Goal: Obtain resource: Download file/media

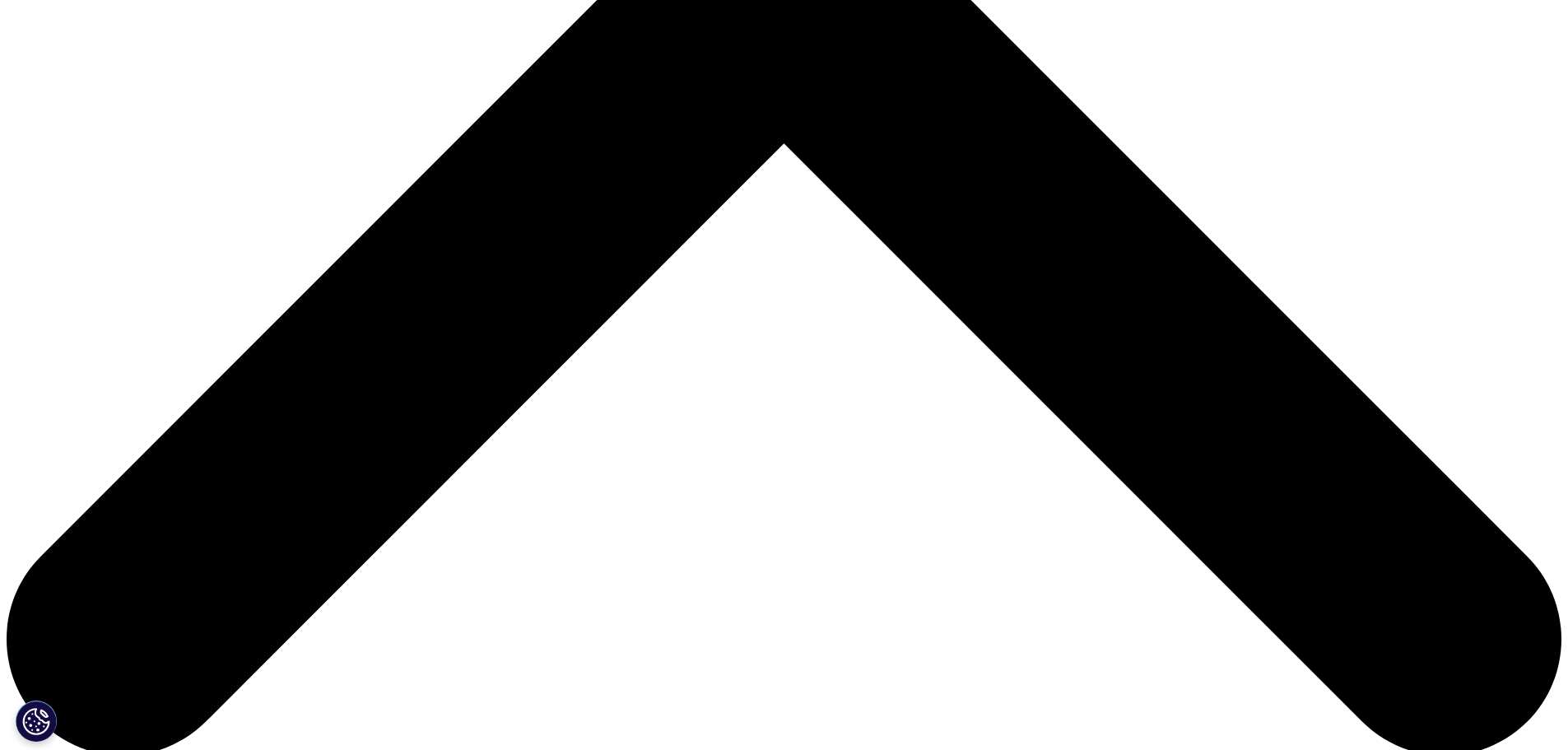
scroll to position [911, 971]
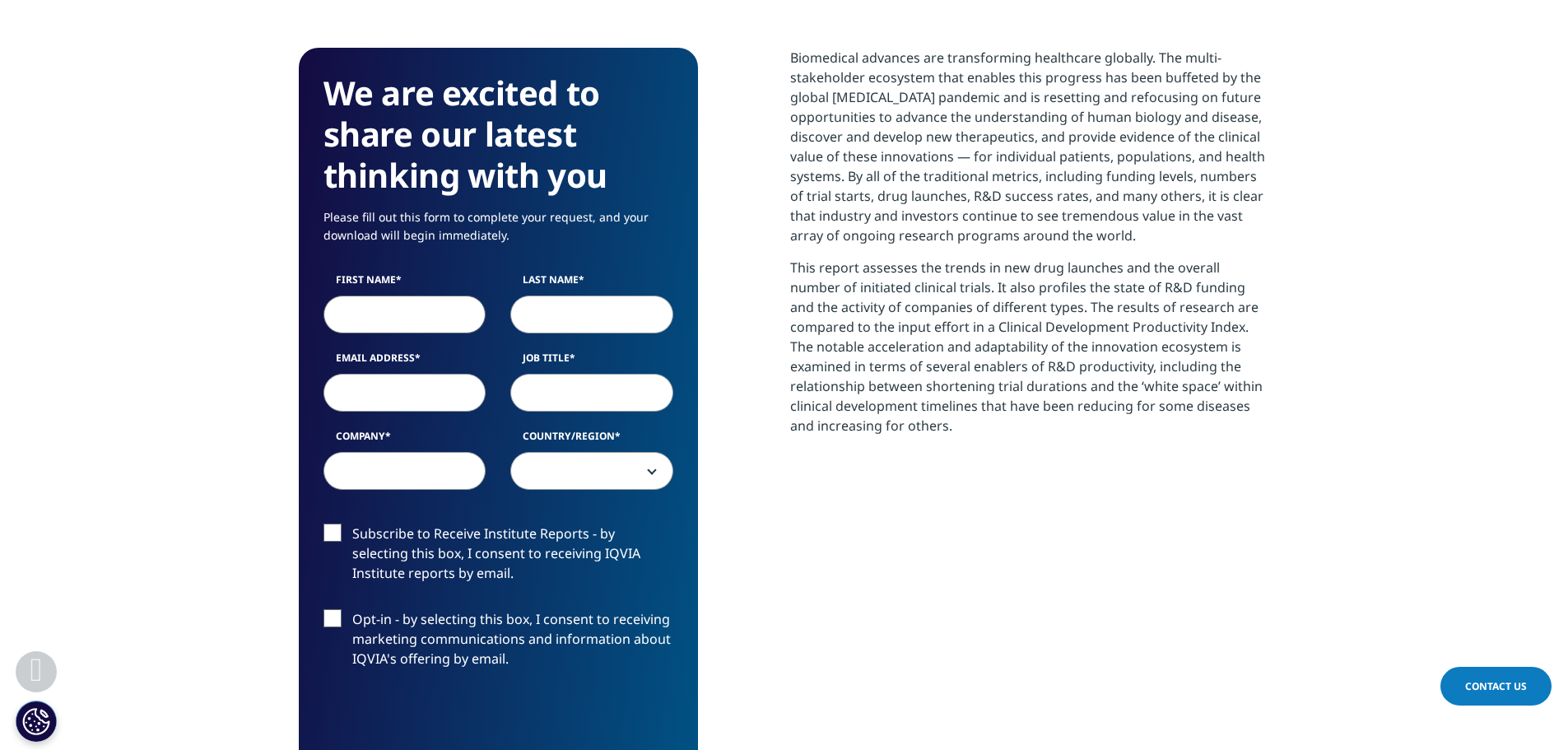
click at [388, 330] on input "First Name" at bounding box center [405, 315] width 163 height 38
type input "Oisin"
type input "[PERSON_NAME]"
type input "[EMAIL_ADDRESS][PERSON_NAME][DOMAIN_NAME]"
type input "Generation Investment Management"
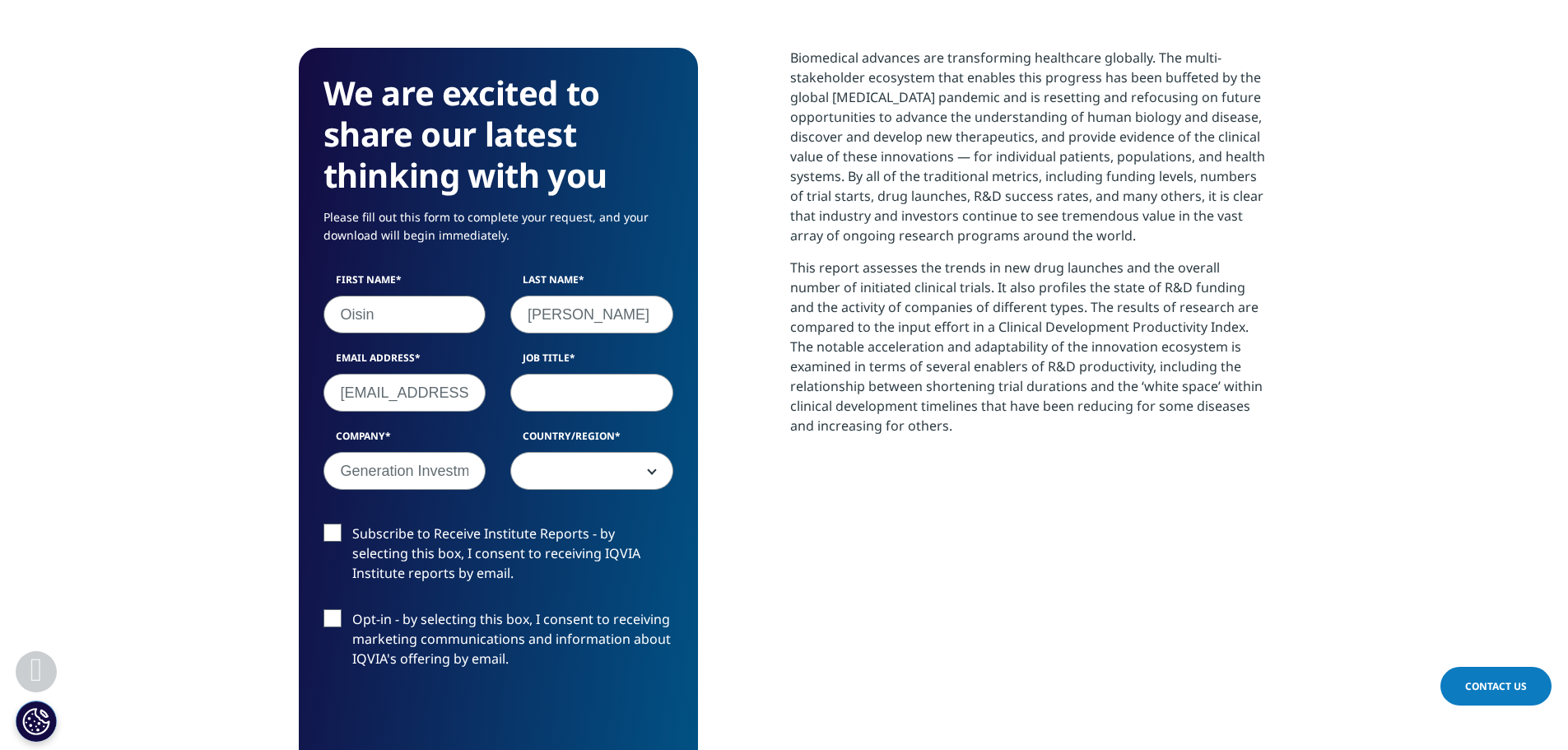
select select "[GEOGRAPHIC_DATA]"
click at [559, 388] on input "Job Title" at bounding box center [592, 393] width 163 height 38
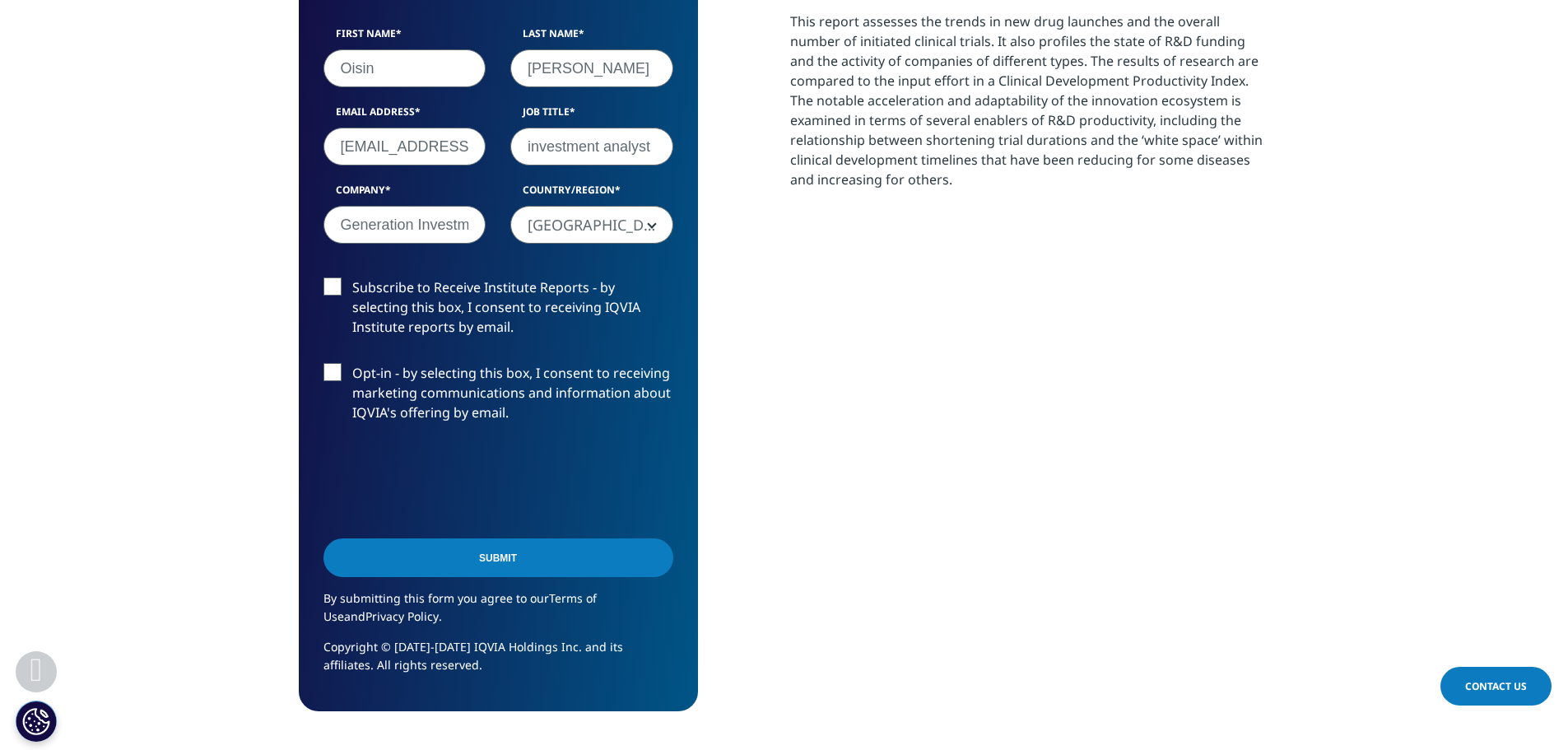
scroll to position [1071, 0]
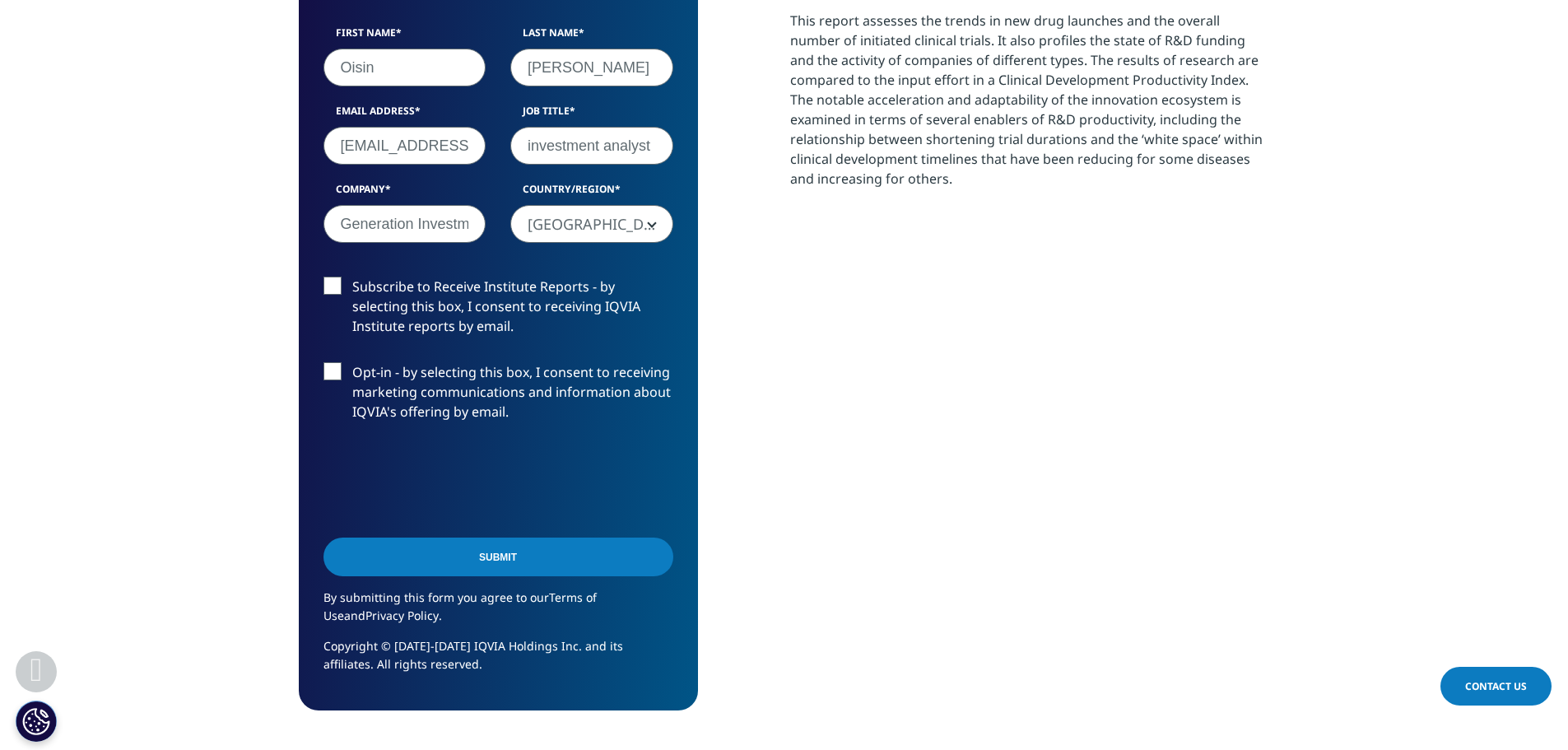
type input "investment analyst"
click at [486, 561] on input "Submit" at bounding box center [499, 557] width 350 height 39
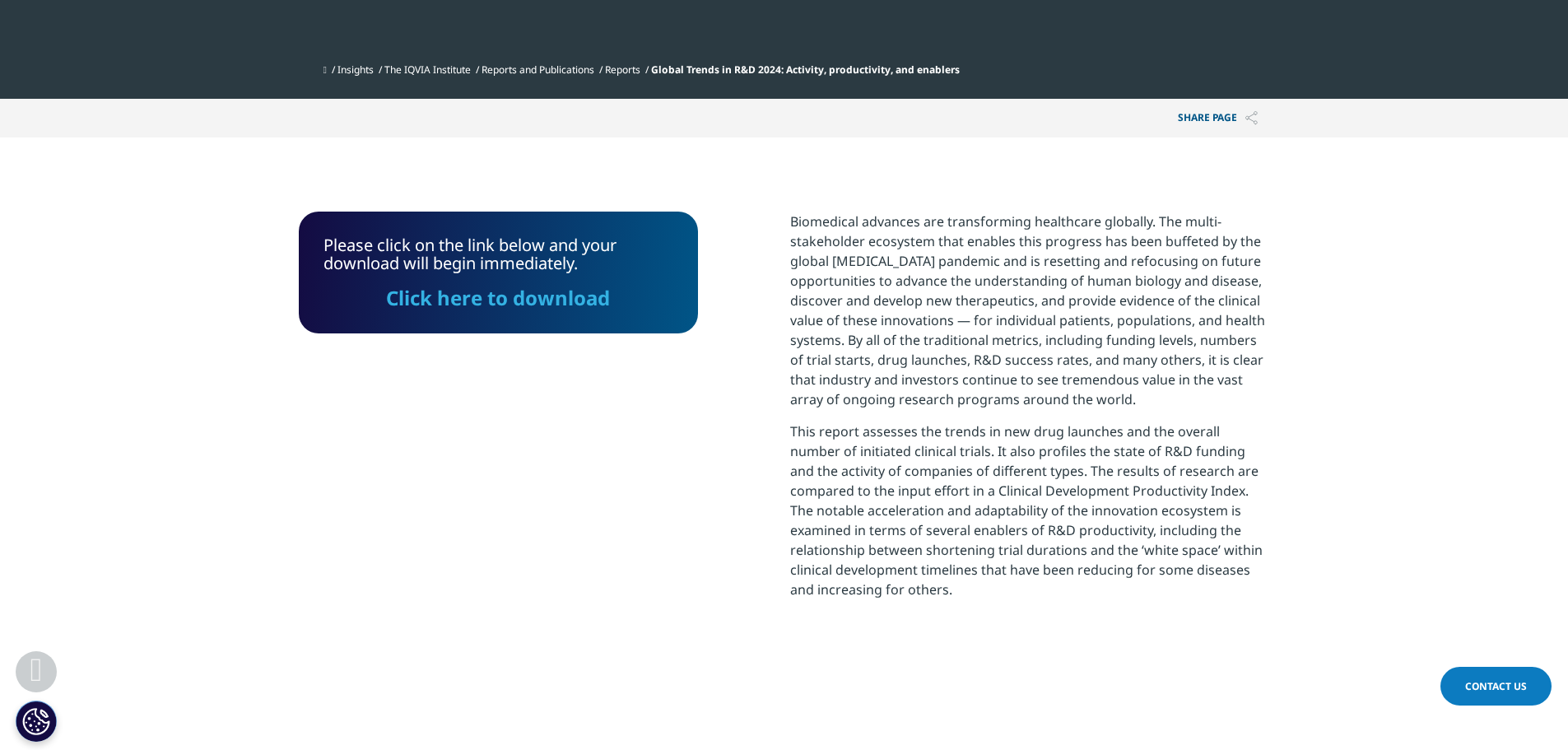
scroll to position [649, 0]
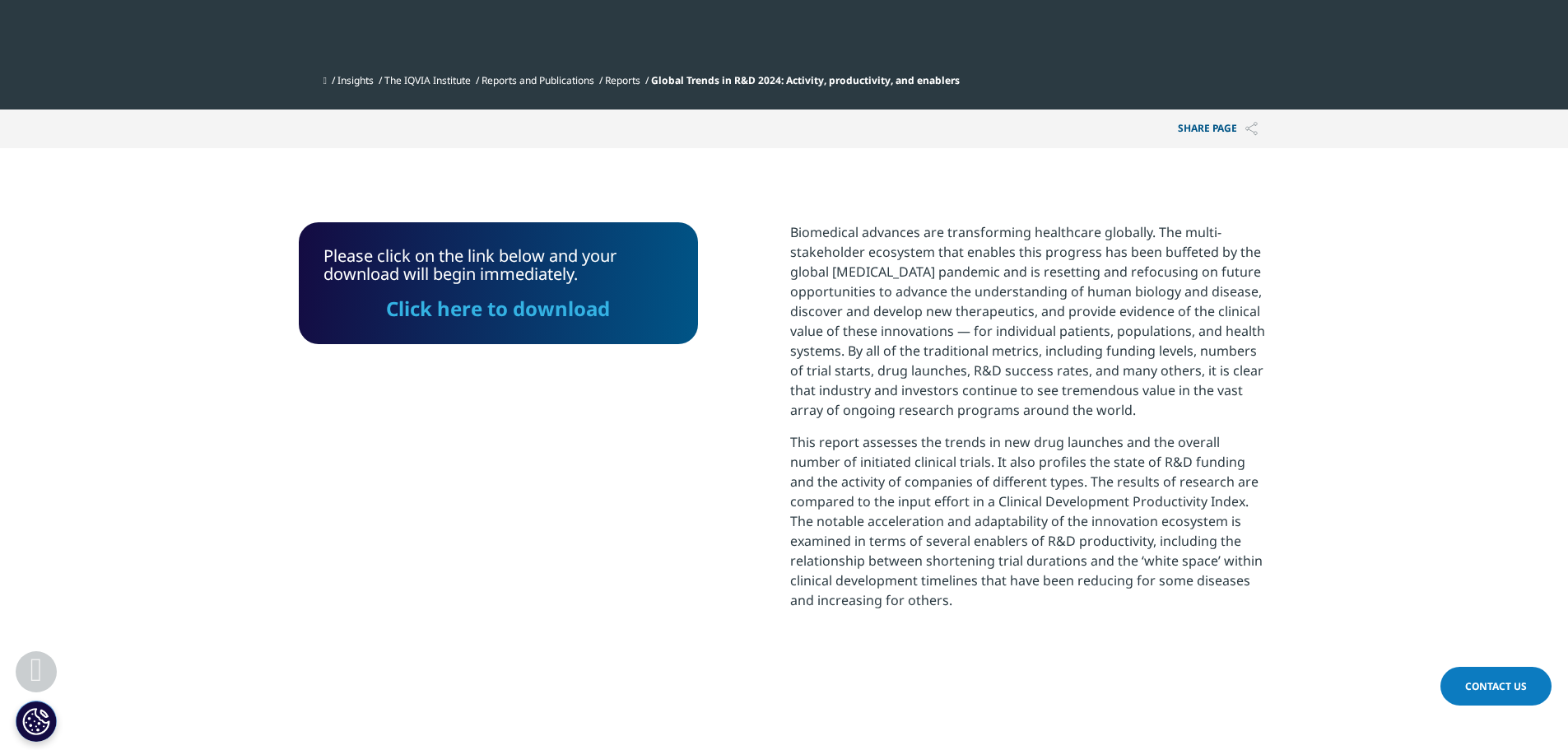
click at [527, 309] on link "Click here to download" at bounding box center [499, 308] width 224 height 27
